Goal: Use online tool/utility: Utilize a website feature to perform a specific function

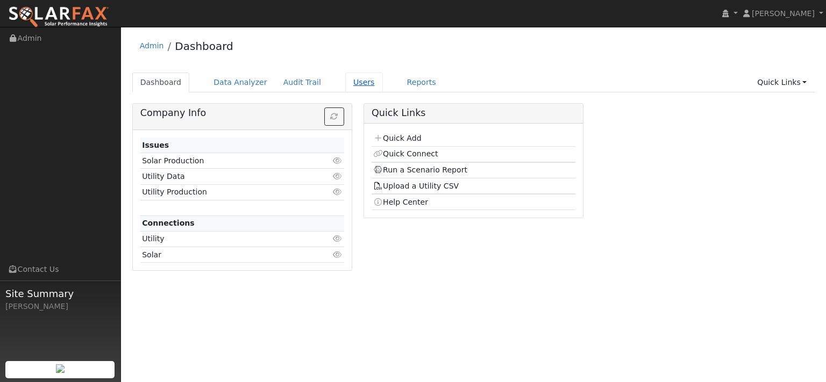
click at [383, 90] on link "Users" at bounding box center [364, 83] width 38 height 20
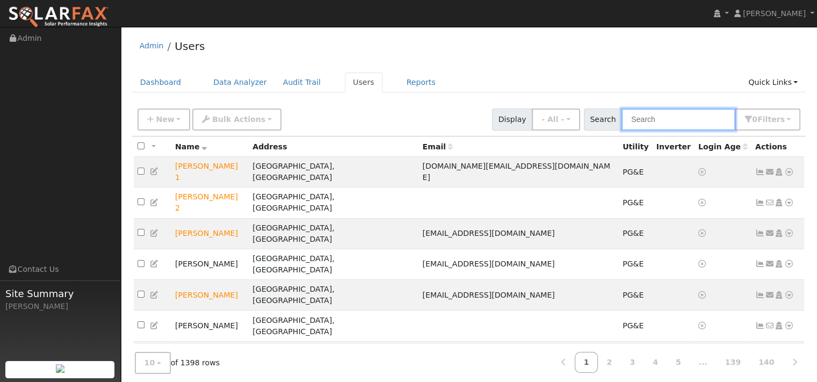
click at [651, 131] on input "text" at bounding box center [679, 120] width 114 height 22
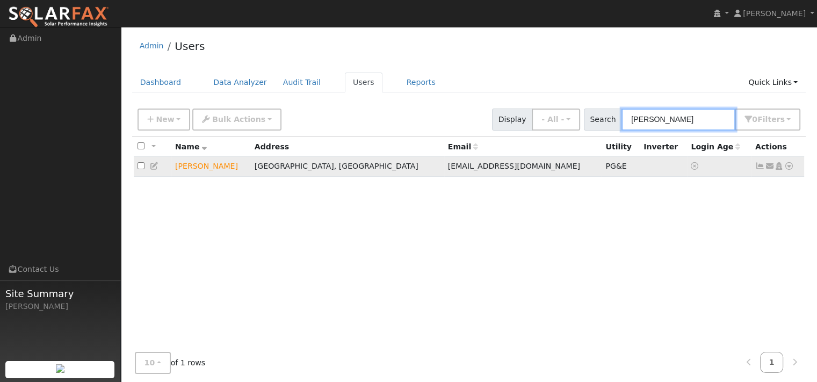
type input "nichols"
click at [785, 170] on icon at bounding box center [790, 166] width 10 height 8
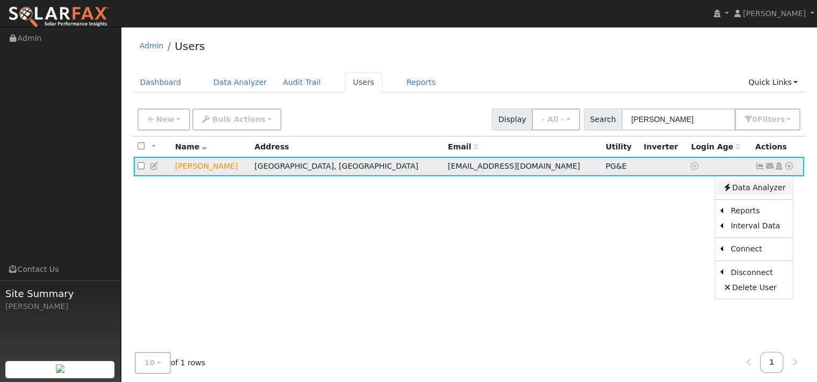
click at [760, 195] on link "Data Analyzer" at bounding box center [754, 187] width 78 height 15
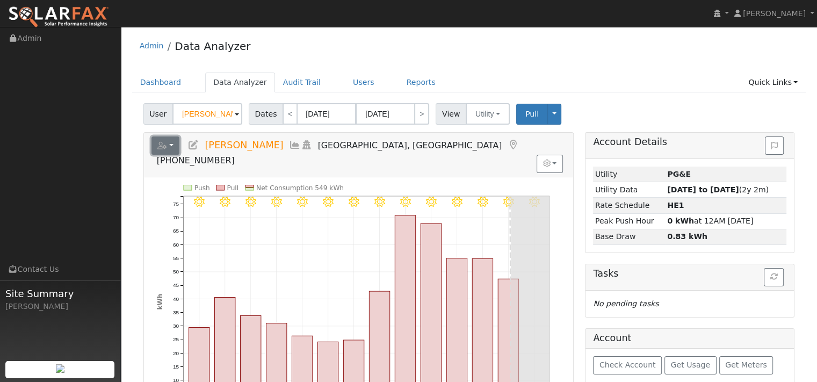
click at [167, 149] on icon "button" at bounding box center [162, 146] width 10 height 8
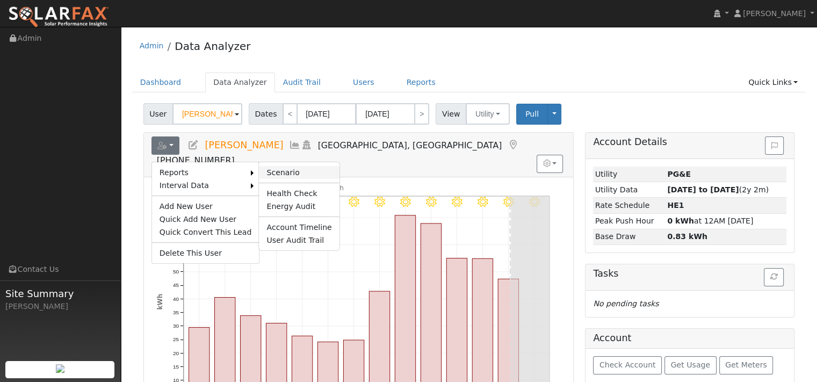
click at [300, 179] on link "Scenario" at bounding box center [299, 172] width 80 height 13
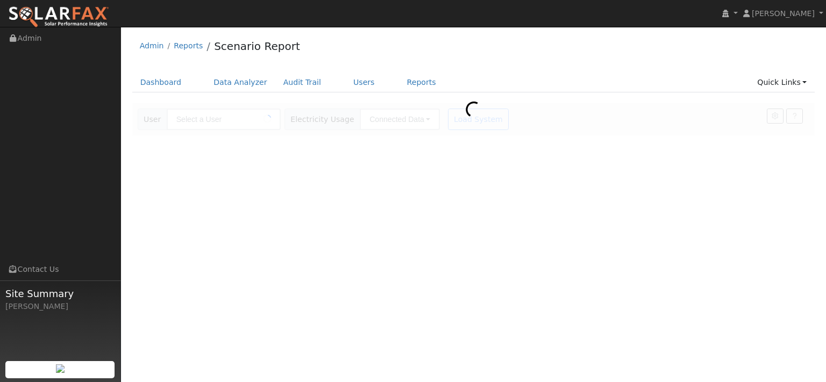
type input "[PERSON_NAME]"
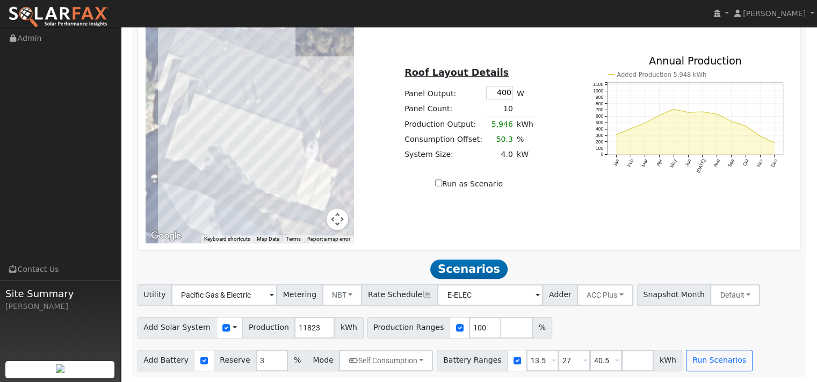
scroll to position [778, 0]
click at [335, 317] on input "11822" at bounding box center [315, 327] width 40 height 21
click at [335, 317] on input "11821" at bounding box center [315, 327] width 40 height 21
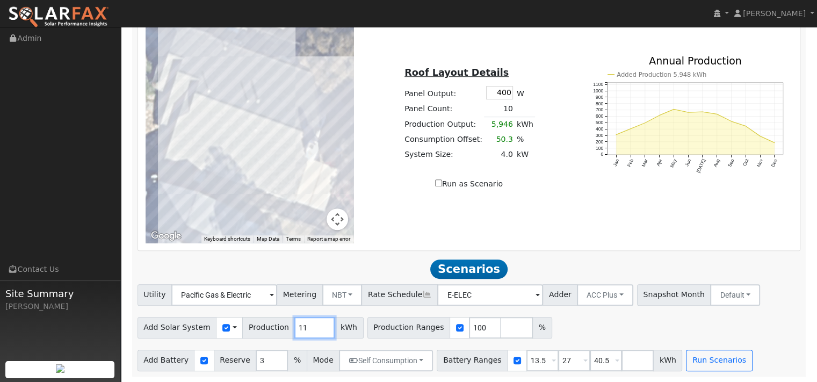
type input "1"
type input "15517"
click at [286, 350] on input "3" at bounding box center [272, 360] width 32 height 21
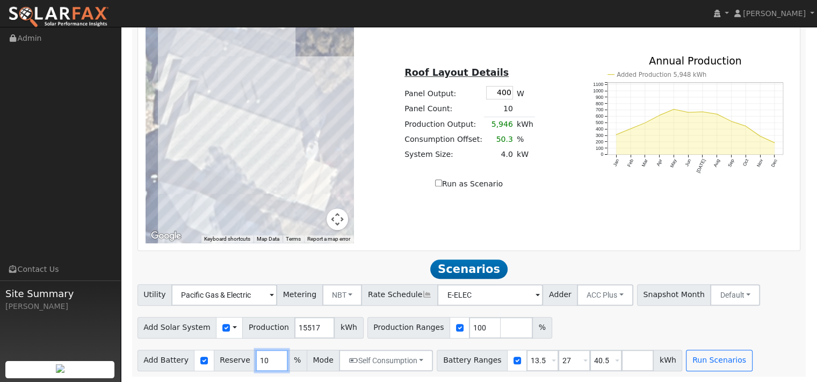
type input "10"
click at [622, 350] on input "40.5" at bounding box center [606, 360] width 32 height 21
type input "4"
click at [556, 358] on span at bounding box center [554, 361] width 4 height 12
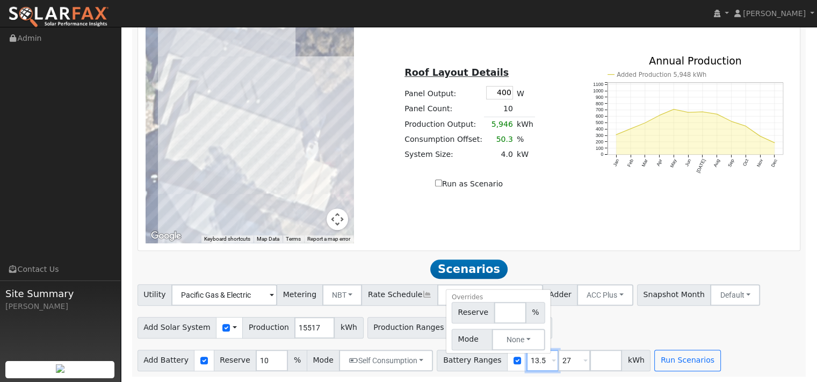
click at [559, 359] on input "13.5" at bounding box center [543, 360] width 32 height 21
type input "27"
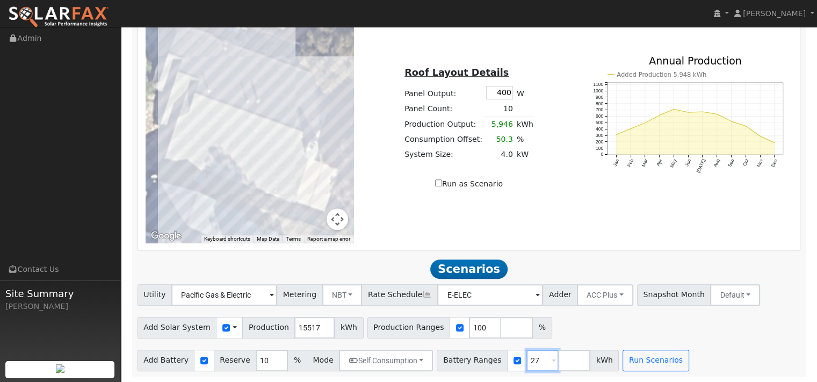
type input "27"
click at [641, 324] on div "Add Solar System Use CSV Data Production 15517 kWh Production Ranges 100 %" at bounding box center [468, 325] width 667 height 25
click at [689, 361] on button "Run Scenarios" at bounding box center [656, 360] width 66 height 21
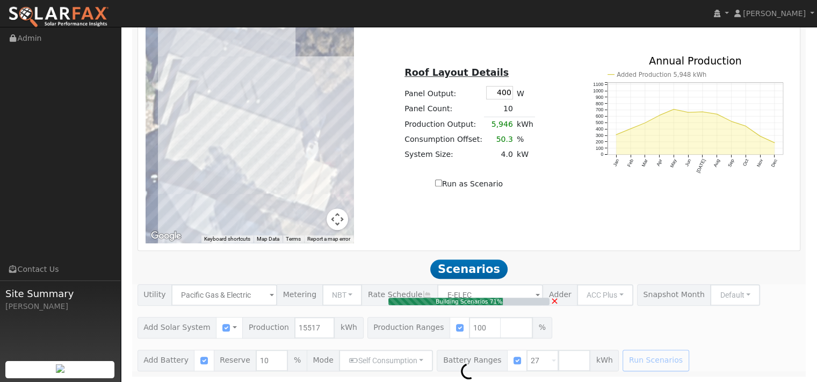
type input "10.3"
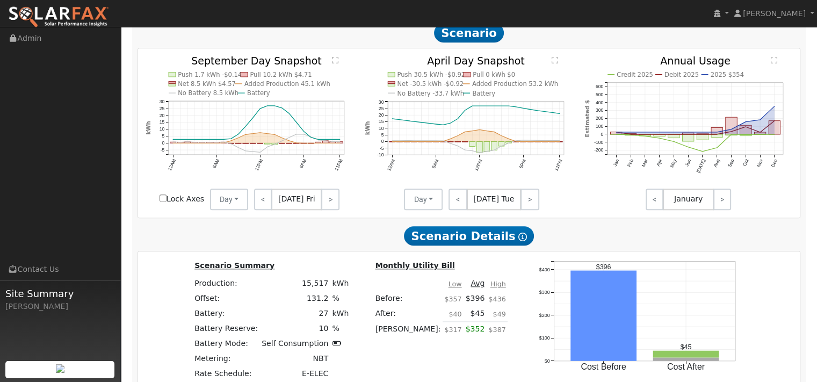
scroll to position [931, 0]
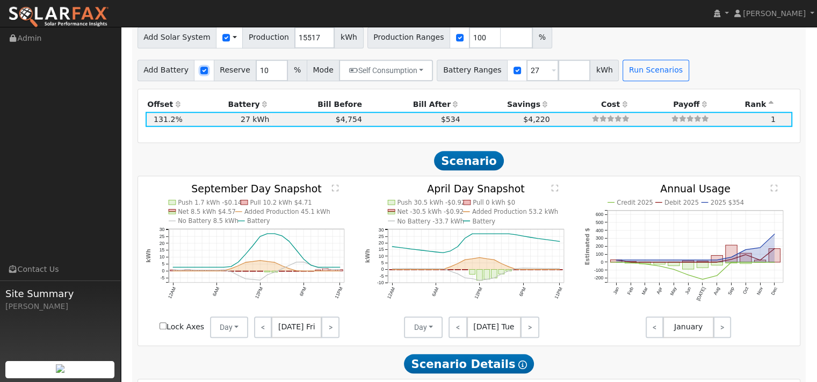
click at [208, 74] on input "checkbox" at bounding box center [204, 71] width 8 height 8
checkbox input "false"
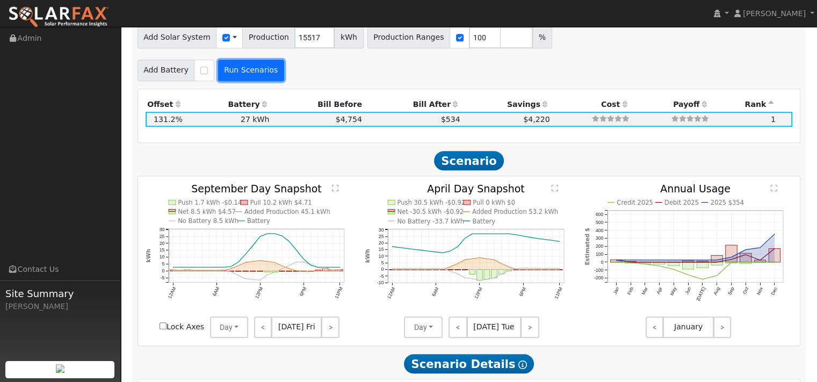
click at [272, 81] on button "Run Scenarios" at bounding box center [251, 70] width 66 height 21
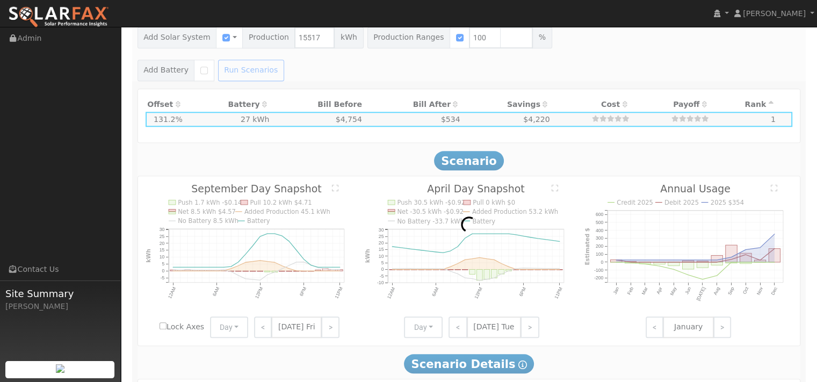
type input "$10,862"
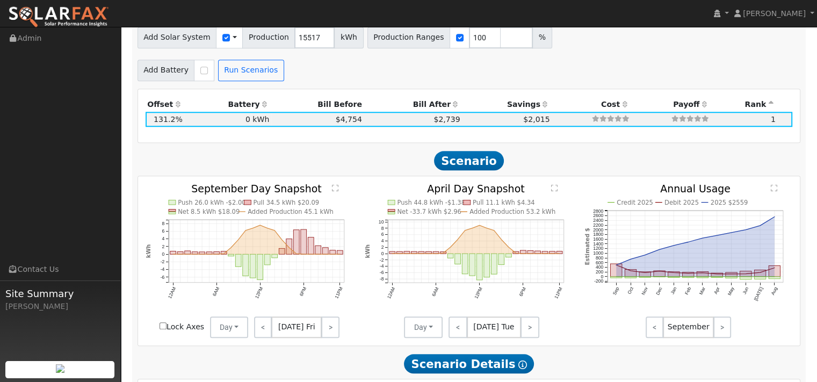
scroll to position [938, 0]
